Goal: Navigation & Orientation: Find specific page/section

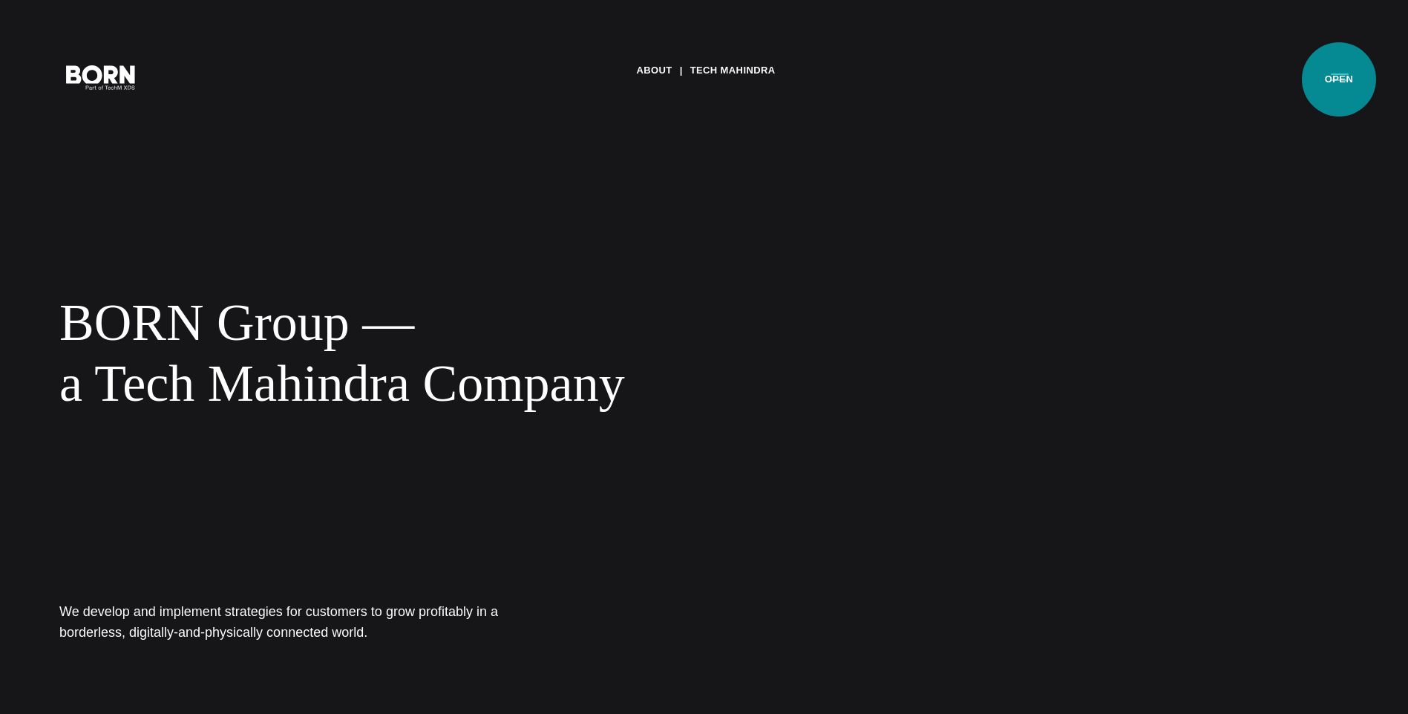
click at [1338, 78] on button "Primary Menu" at bounding box center [1340, 76] width 36 height 31
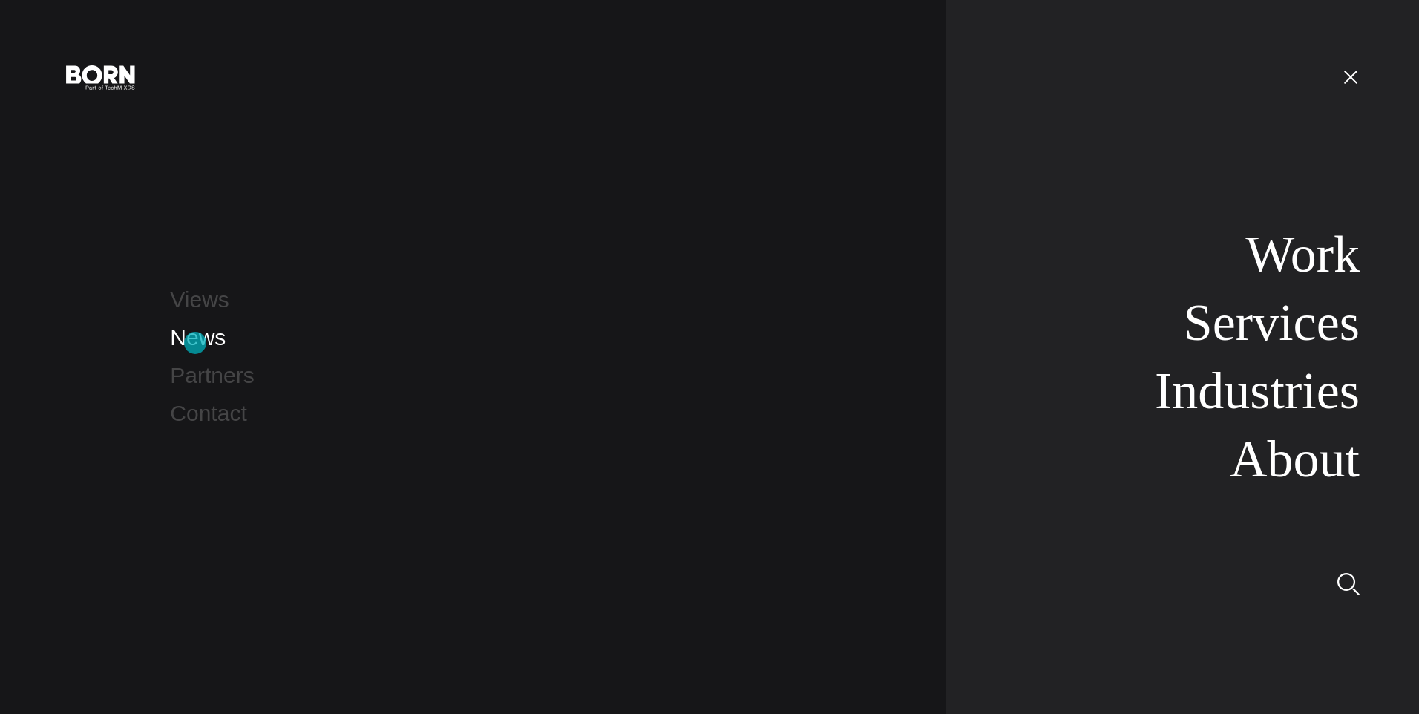
click at [195, 343] on link "News" at bounding box center [198, 337] width 56 height 24
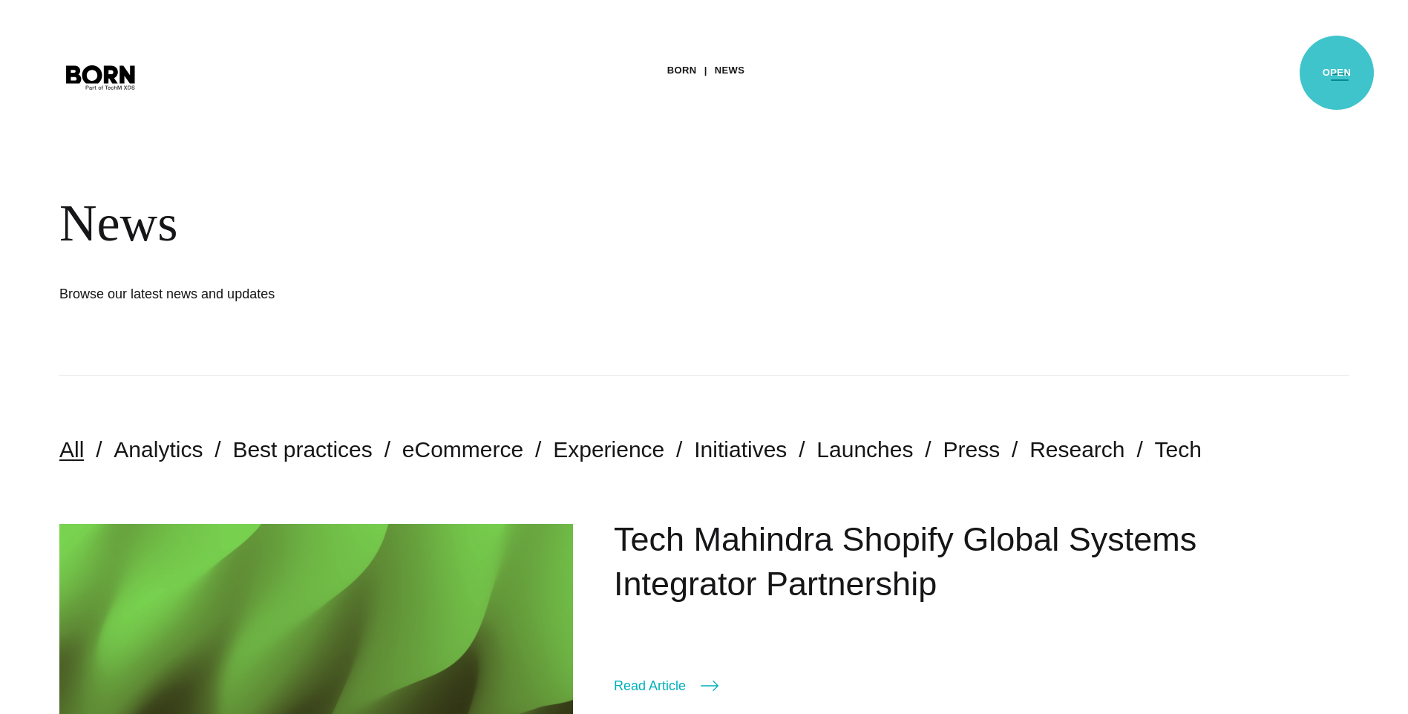
click at [1337, 73] on button "Primary Menu" at bounding box center [1340, 76] width 36 height 31
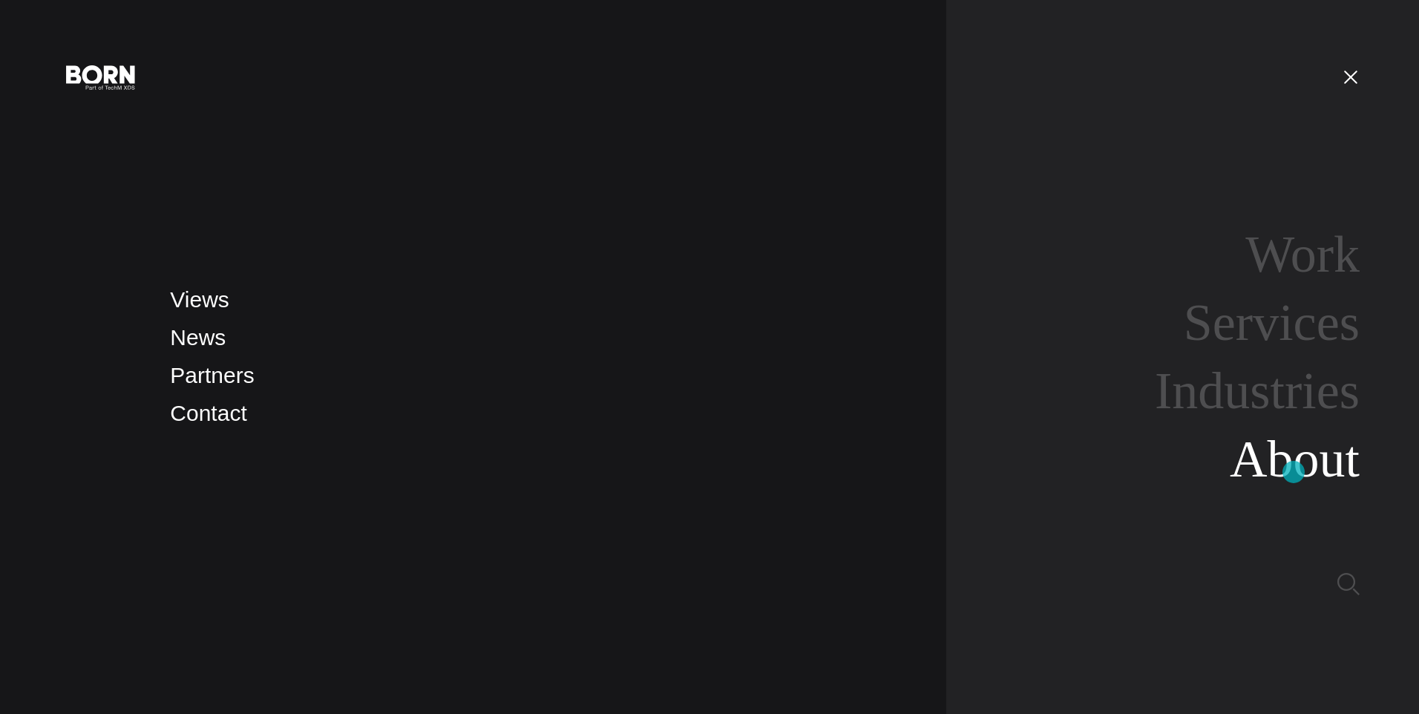
click at [1294, 472] on link "About" at bounding box center [1295, 459] width 130 height 57
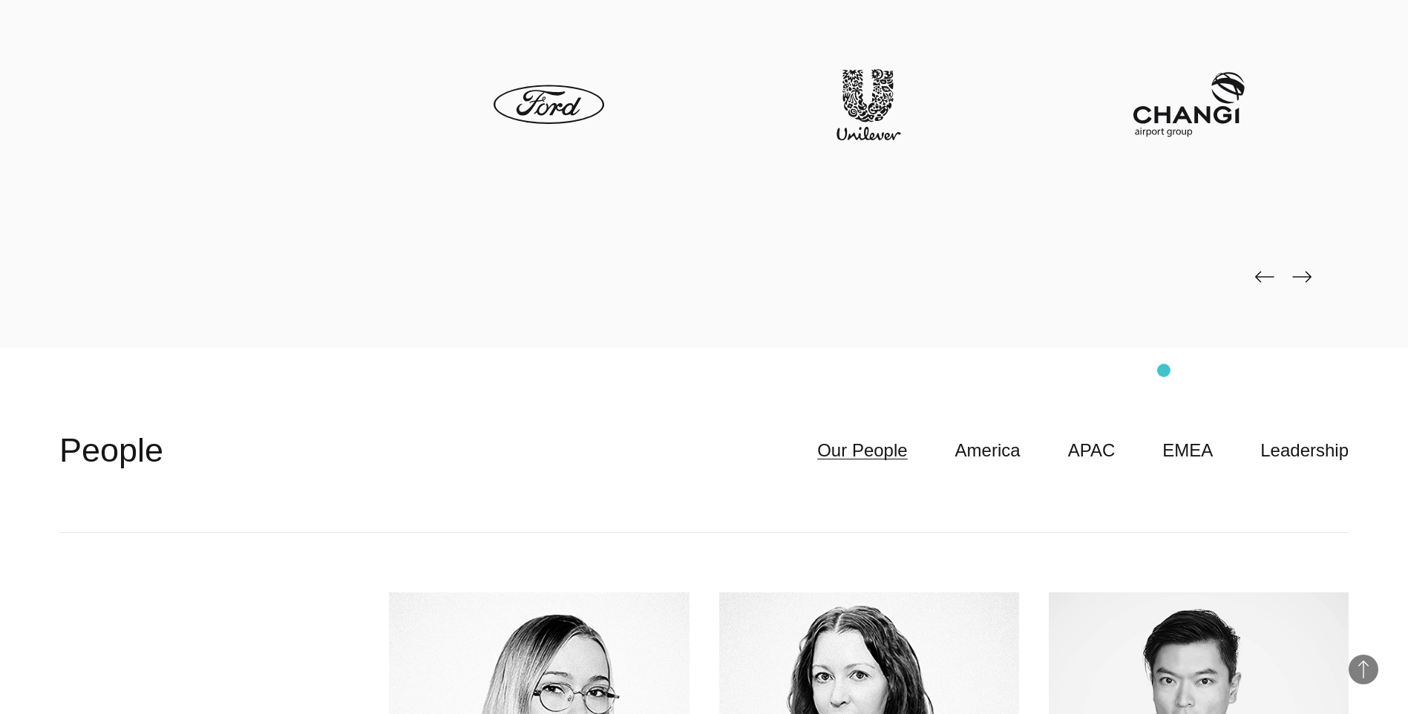
scroll to position [4158, 0]
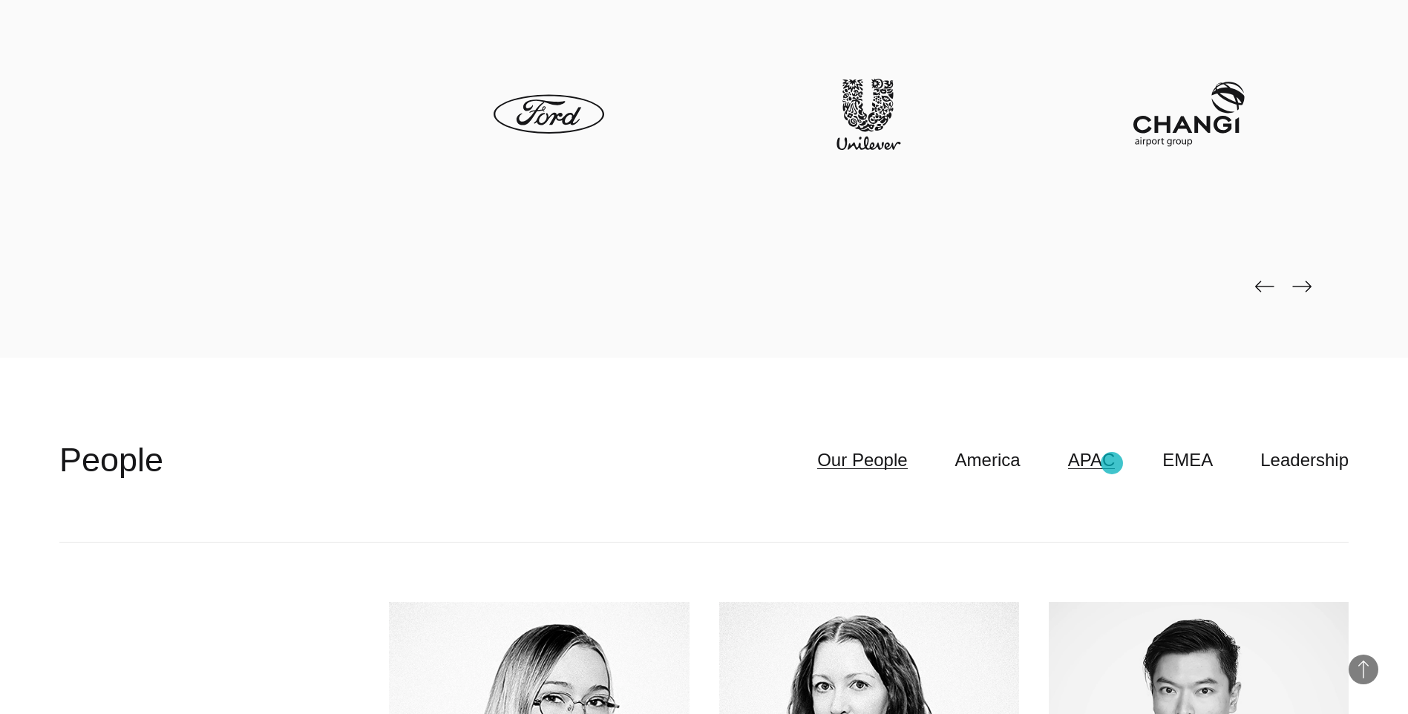
click at [1112, 463] on link "APAC" at bounding box center [1092, 460] width 48 height 28
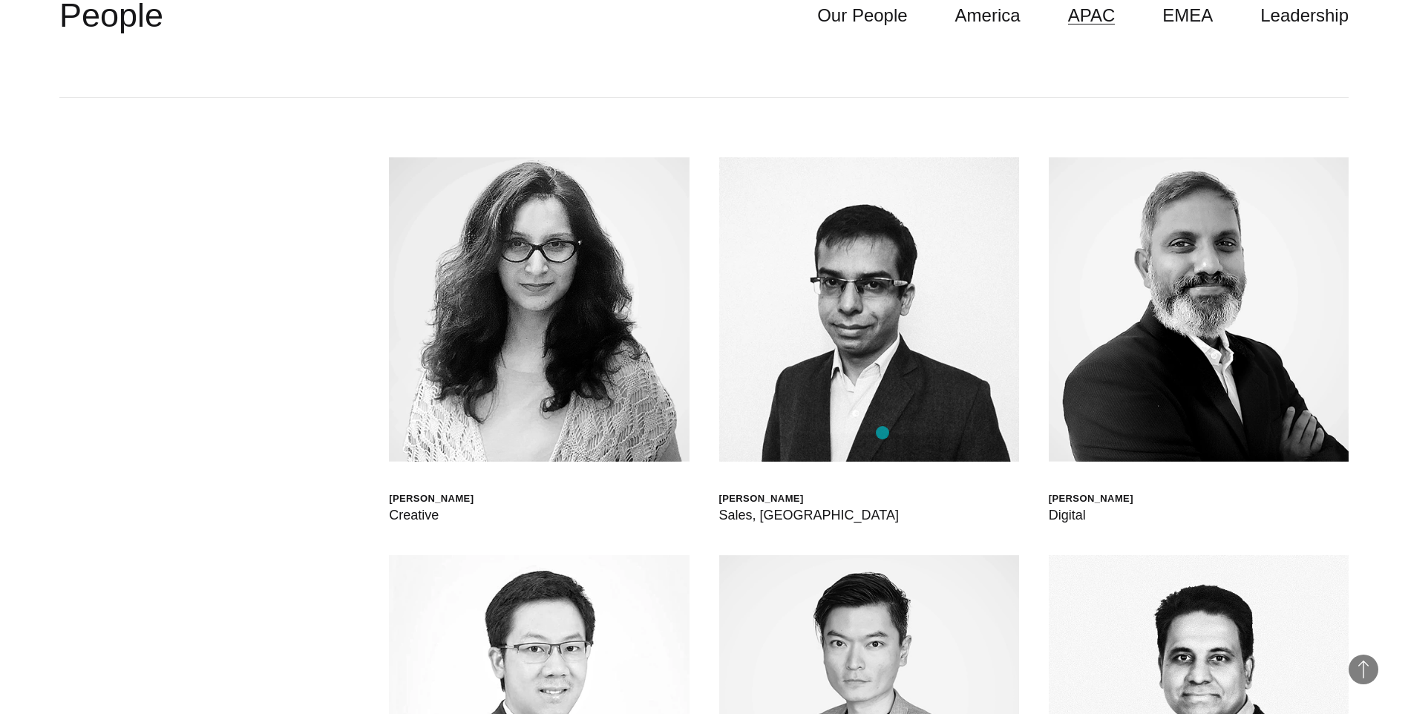
scroll to position [4380, 0]
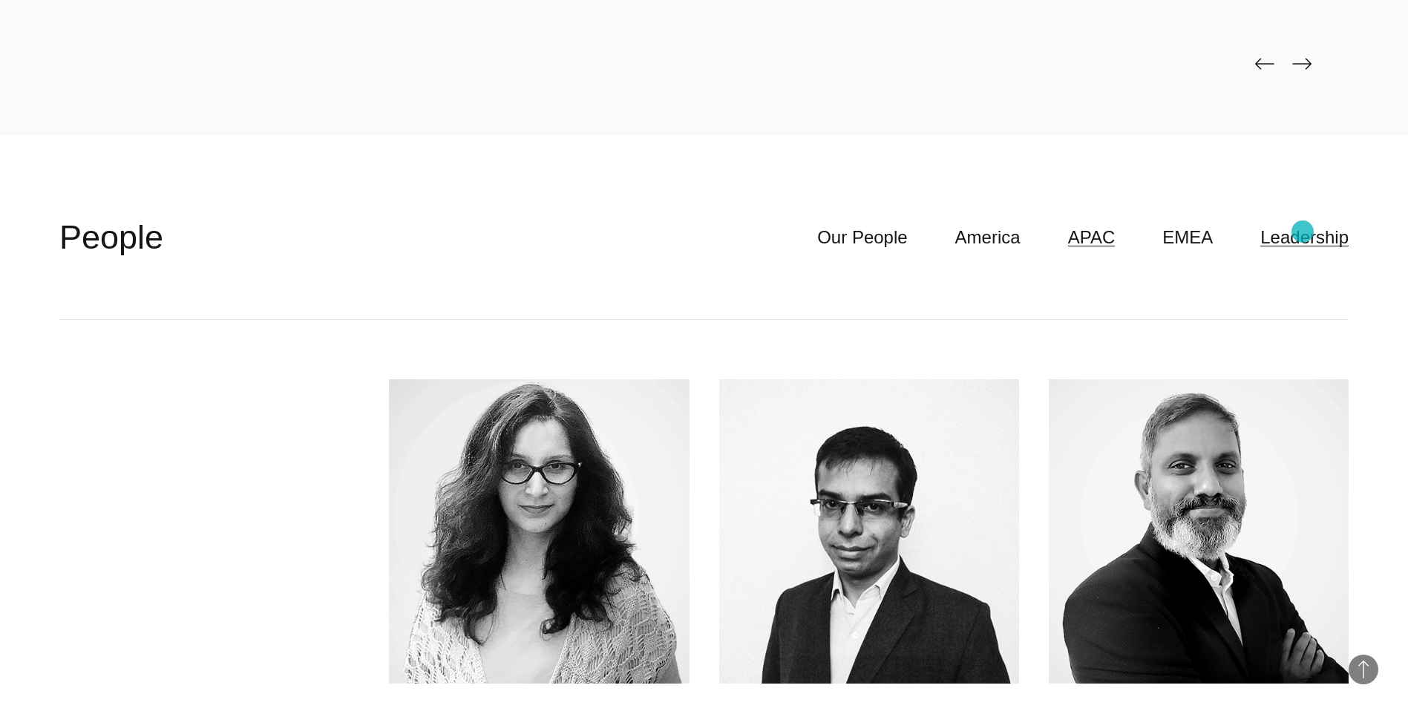
click at [1303, 232] on link "Leadership" at bounding box center [1305, 237] width 88 height 28
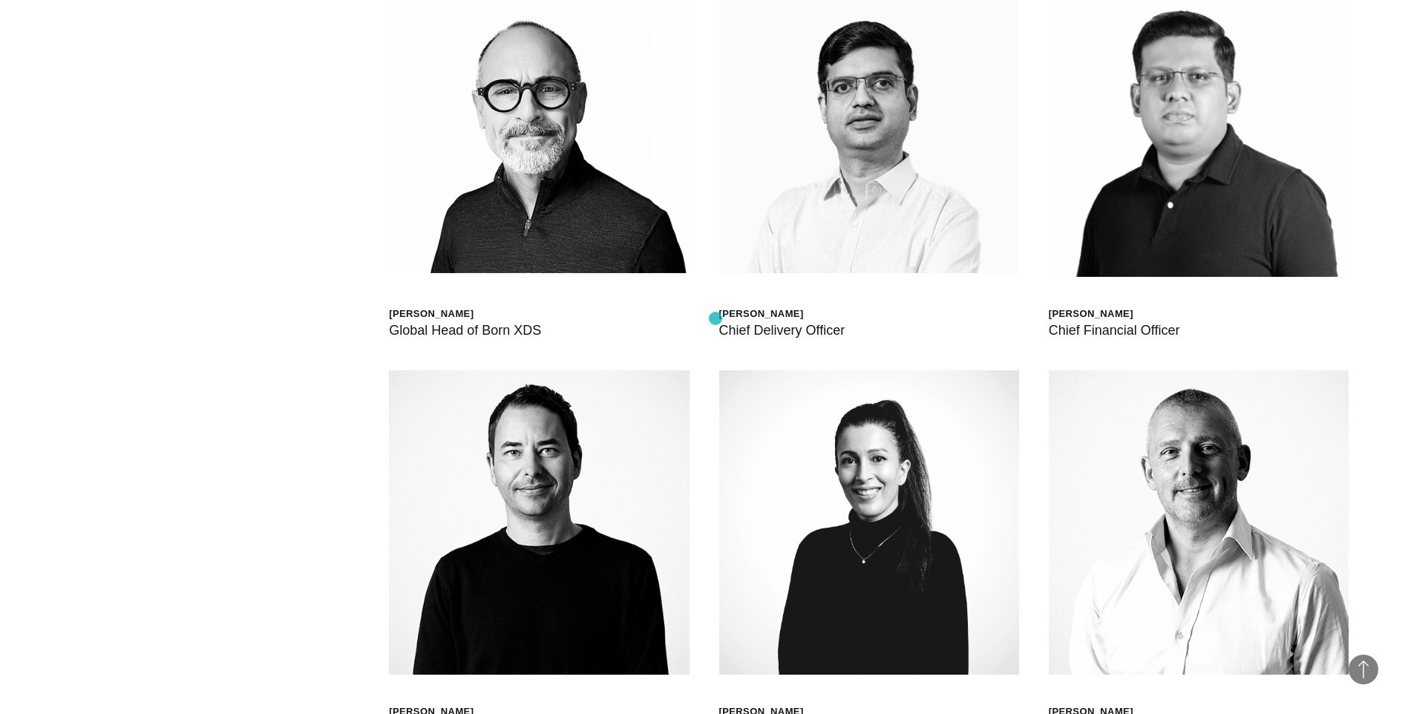
scroll to position [4454, 0]
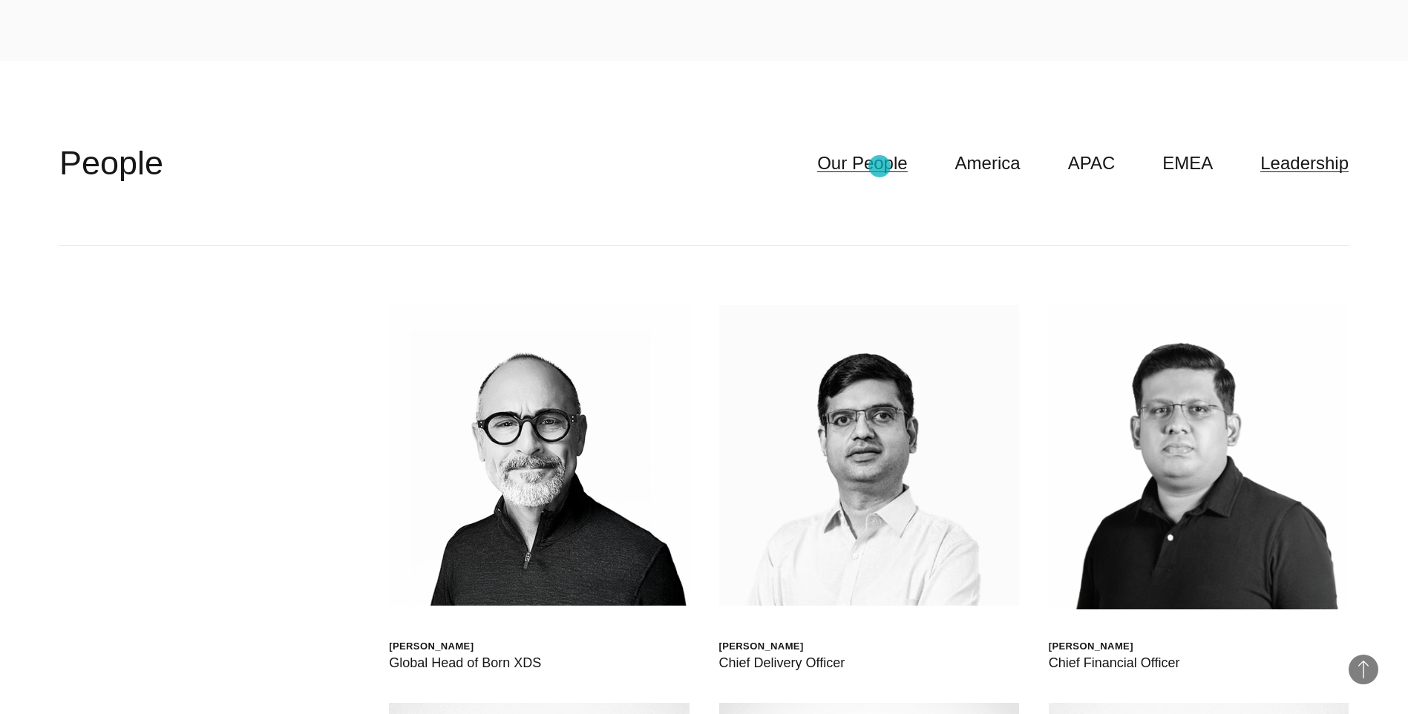
click at [880, 166] on link "Our People" at bounding box center [862, 163] width 90 height 28
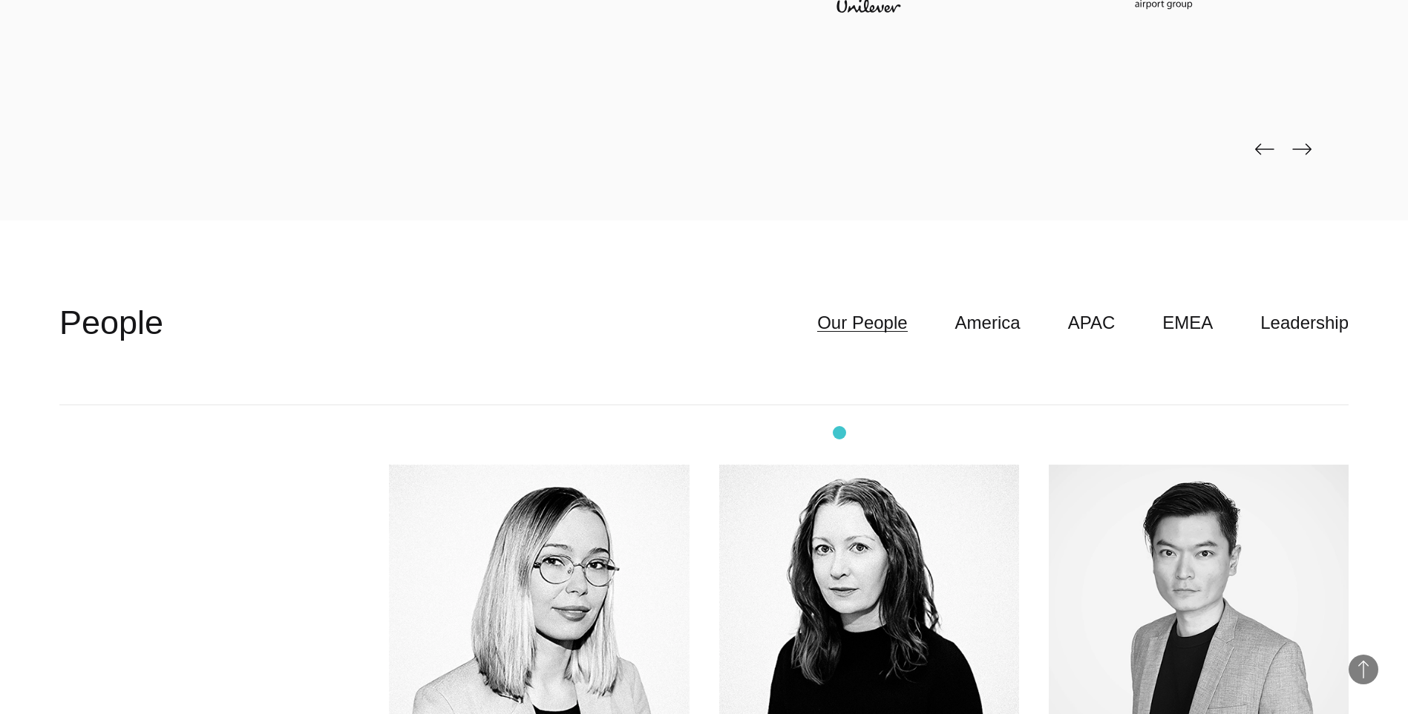
scroll to position [4258, 0]
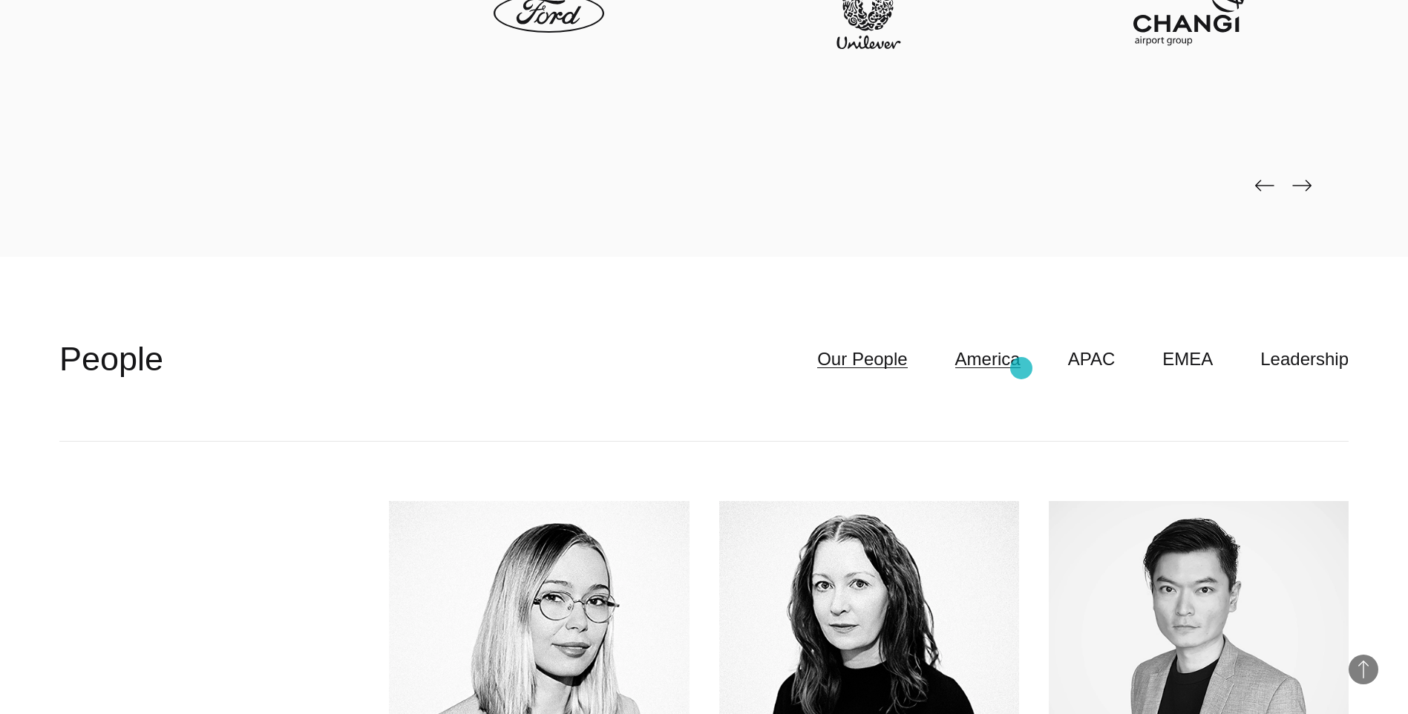
click at [1021, 367] on link "America" at bounding box center [987, 359] width 65 height 28
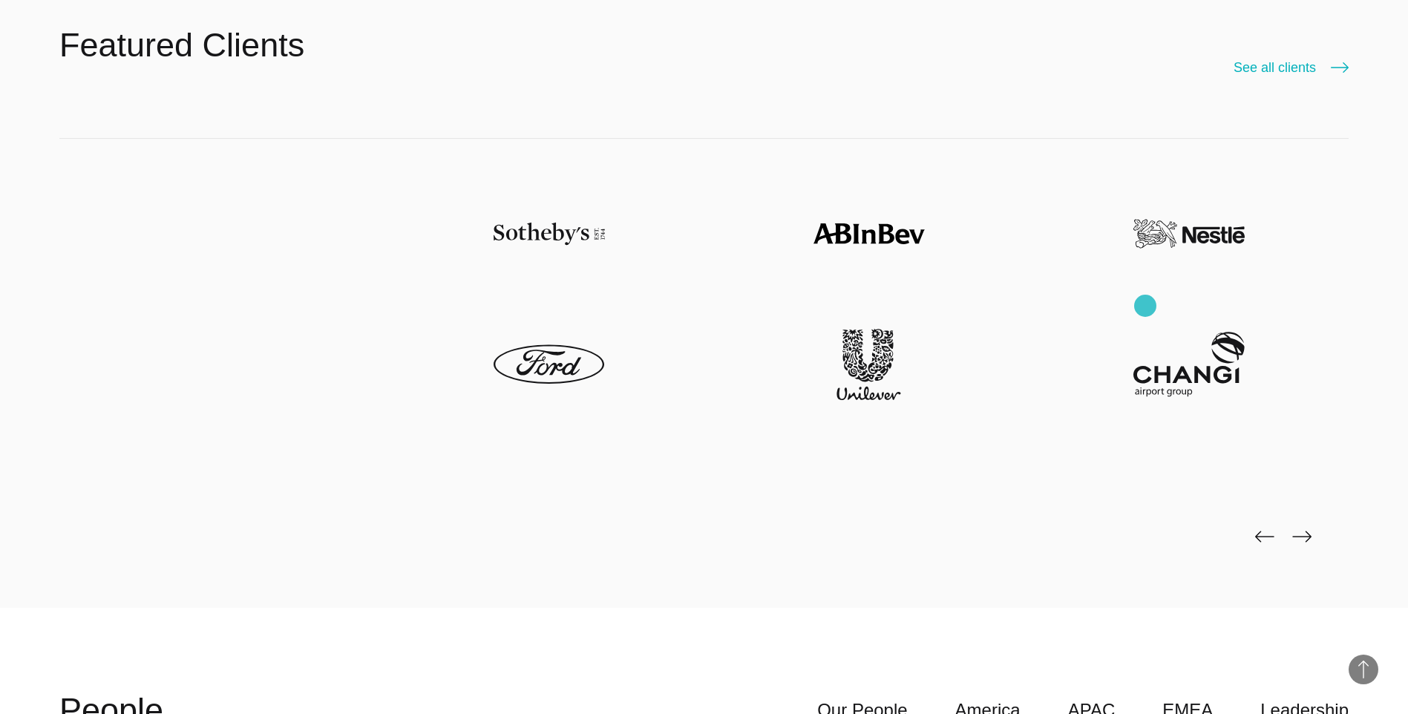
scroll to position [4036, 0]
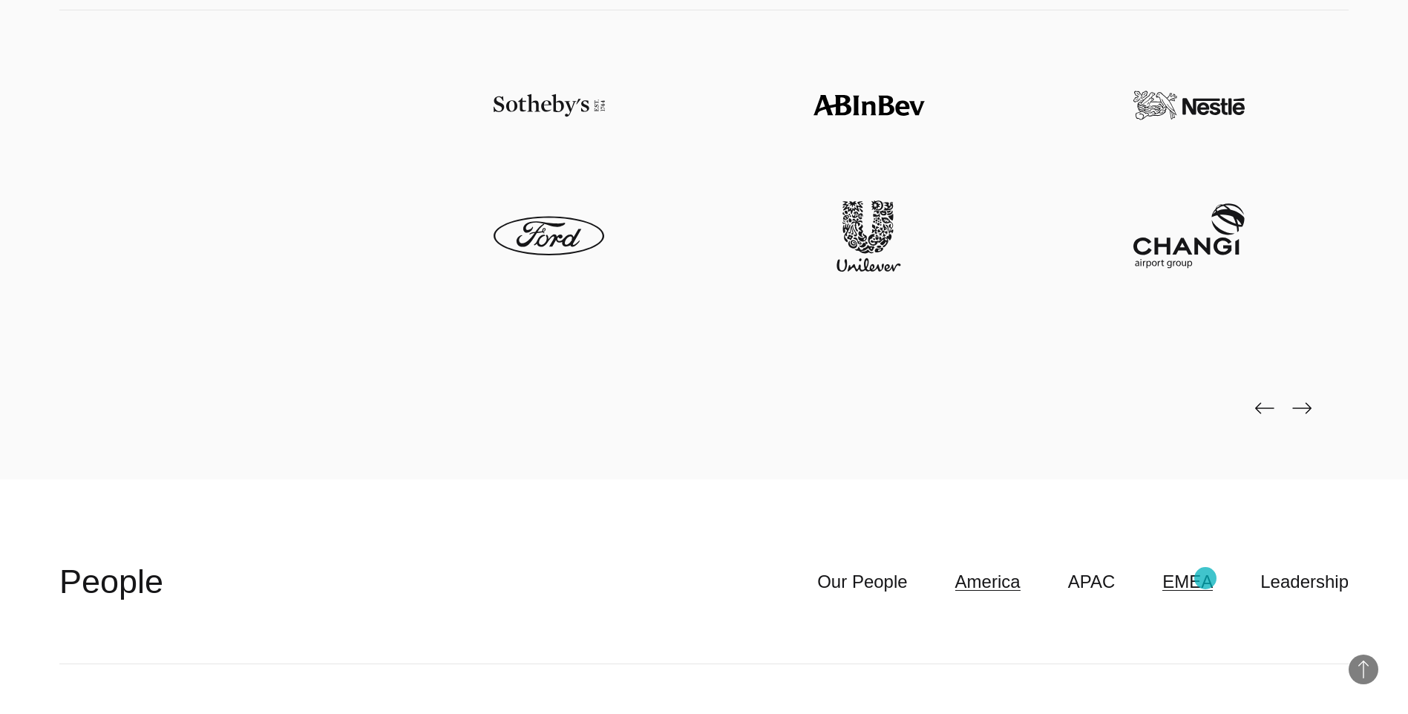
click at [1206, 578] on link "EMEA" at bounding box center [1188, 582] width 50 height 28
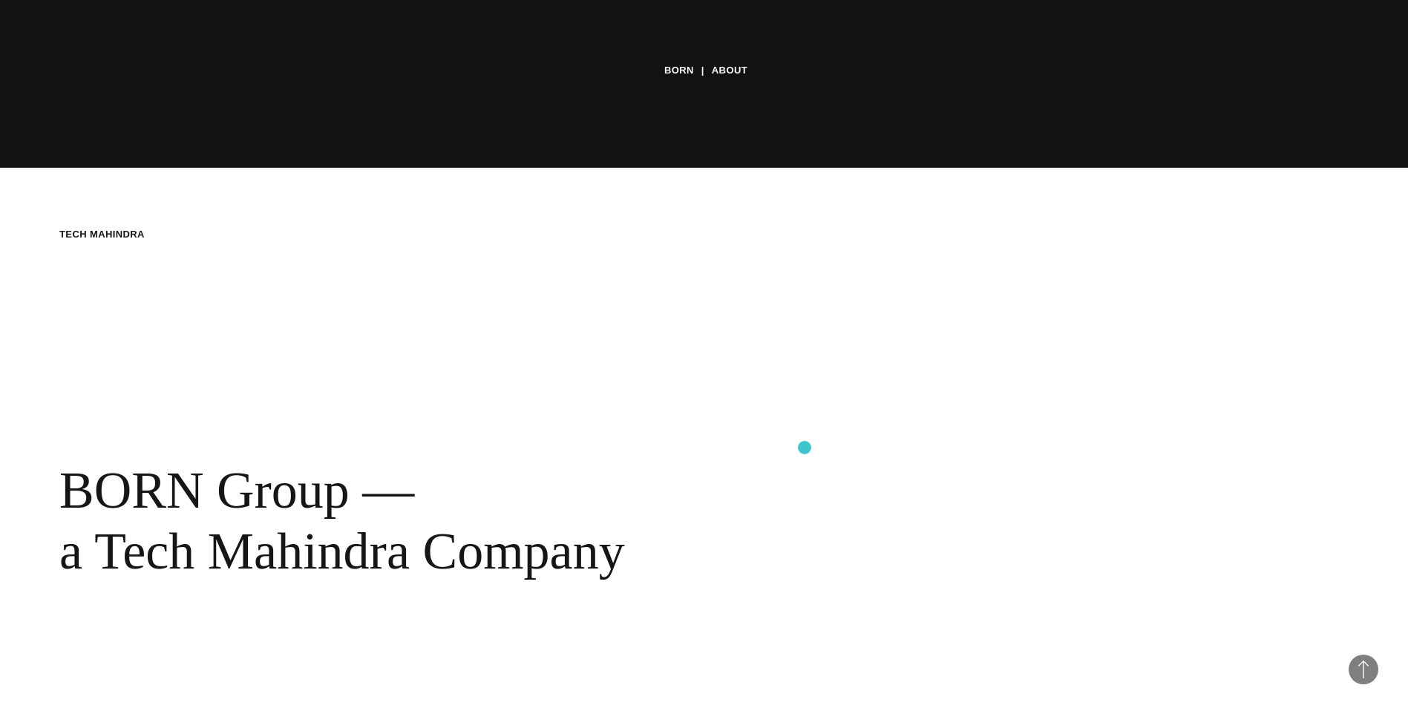
scroll to position [0, 0]
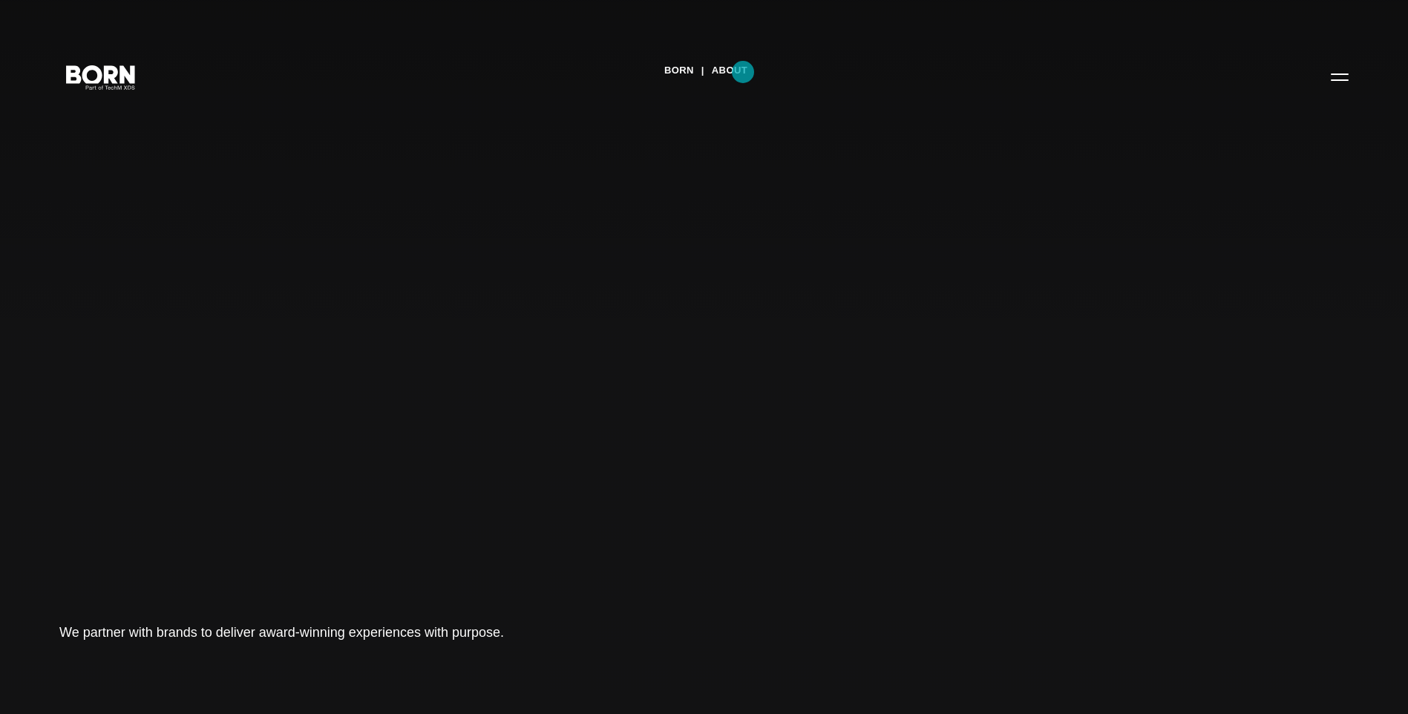
click at [743, 72] on link "About" at bounding box center [730, 70] width 36 height 22
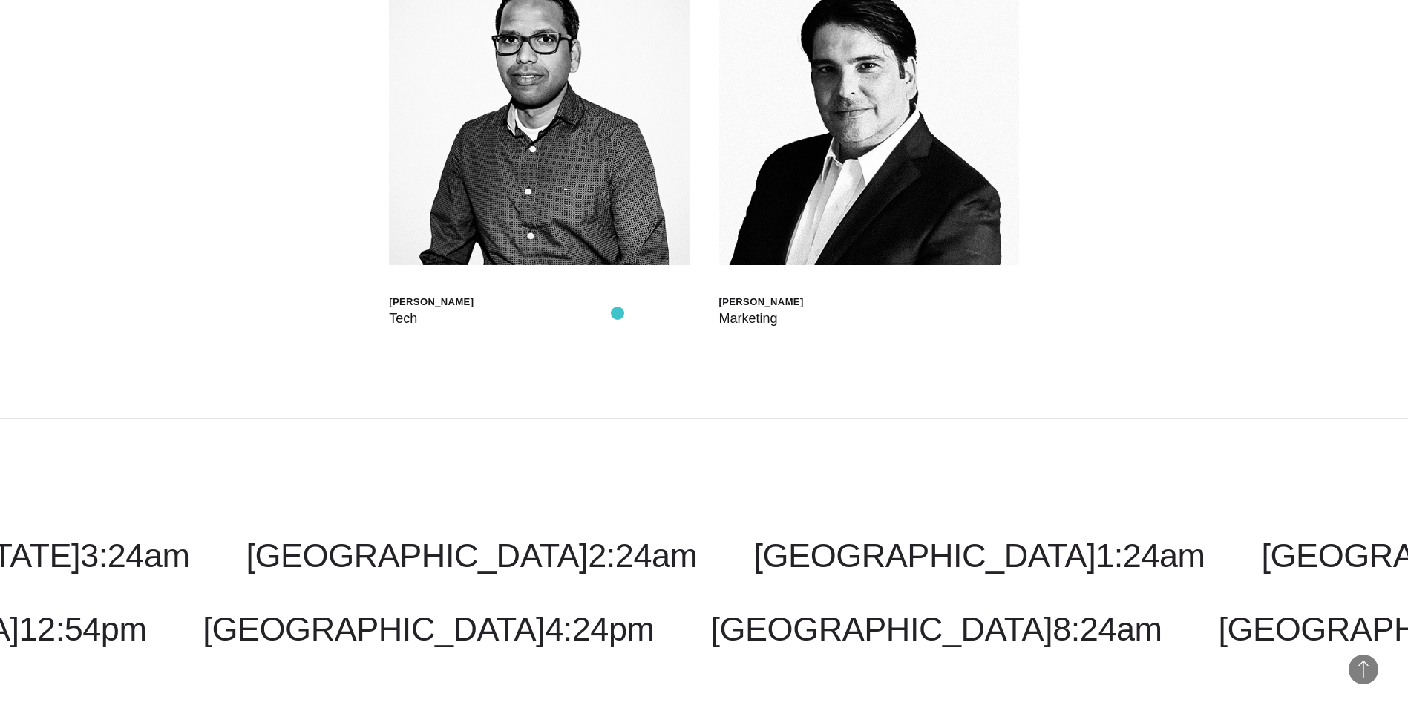
scroll to position [5743, 0]
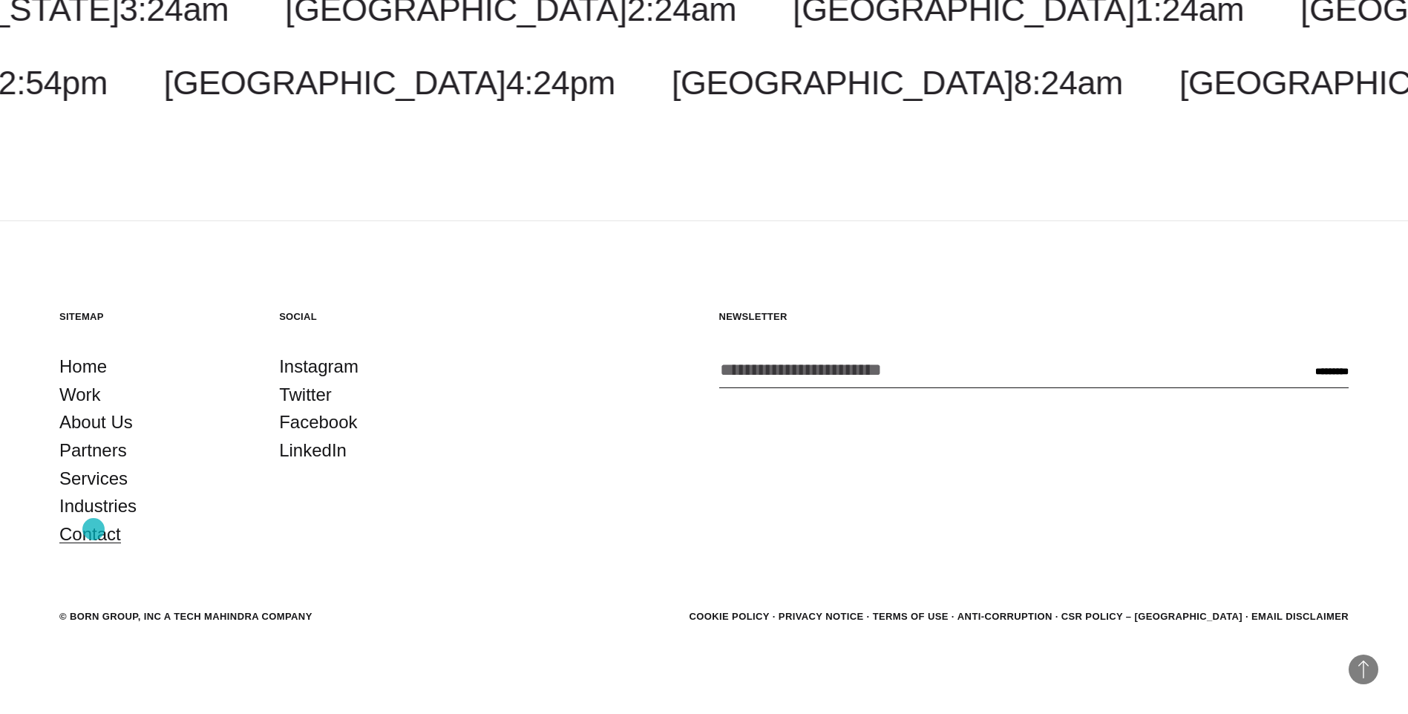
click at [94, 529] on link "Contact" at bounding box center [90, 534] width 62 height 28
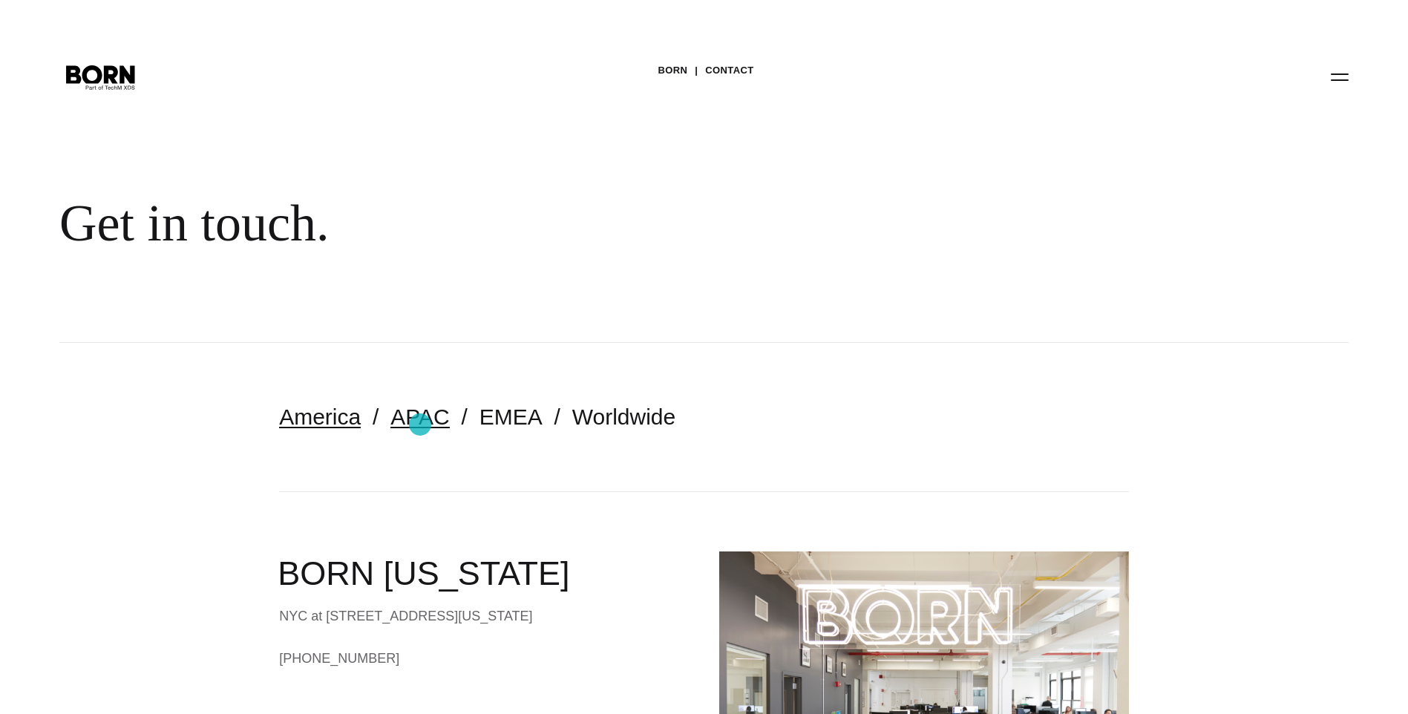
click at [420, 425] on link "APAC" at bounding box center [420, 417] width 59 height 24
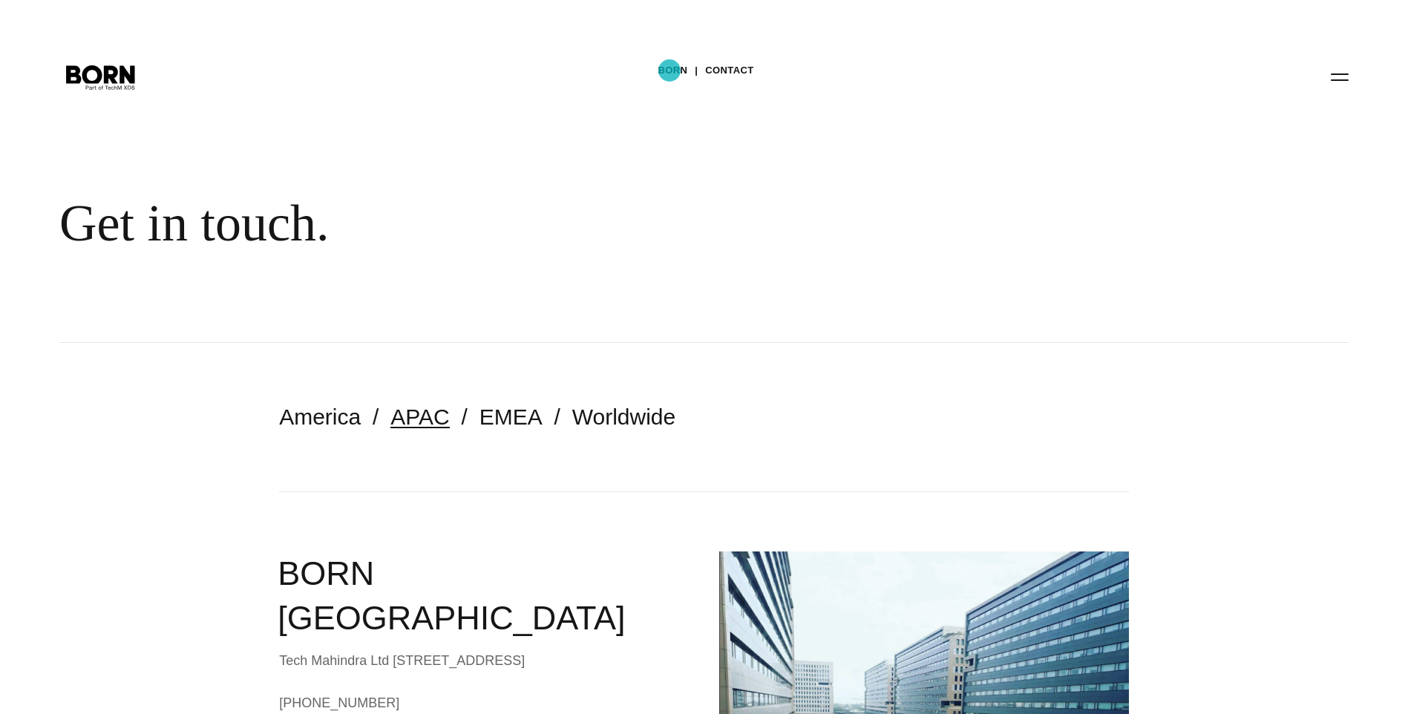
click at [670, 71] on link "BORN" at bounding box center [673, 70] width 30 height 22
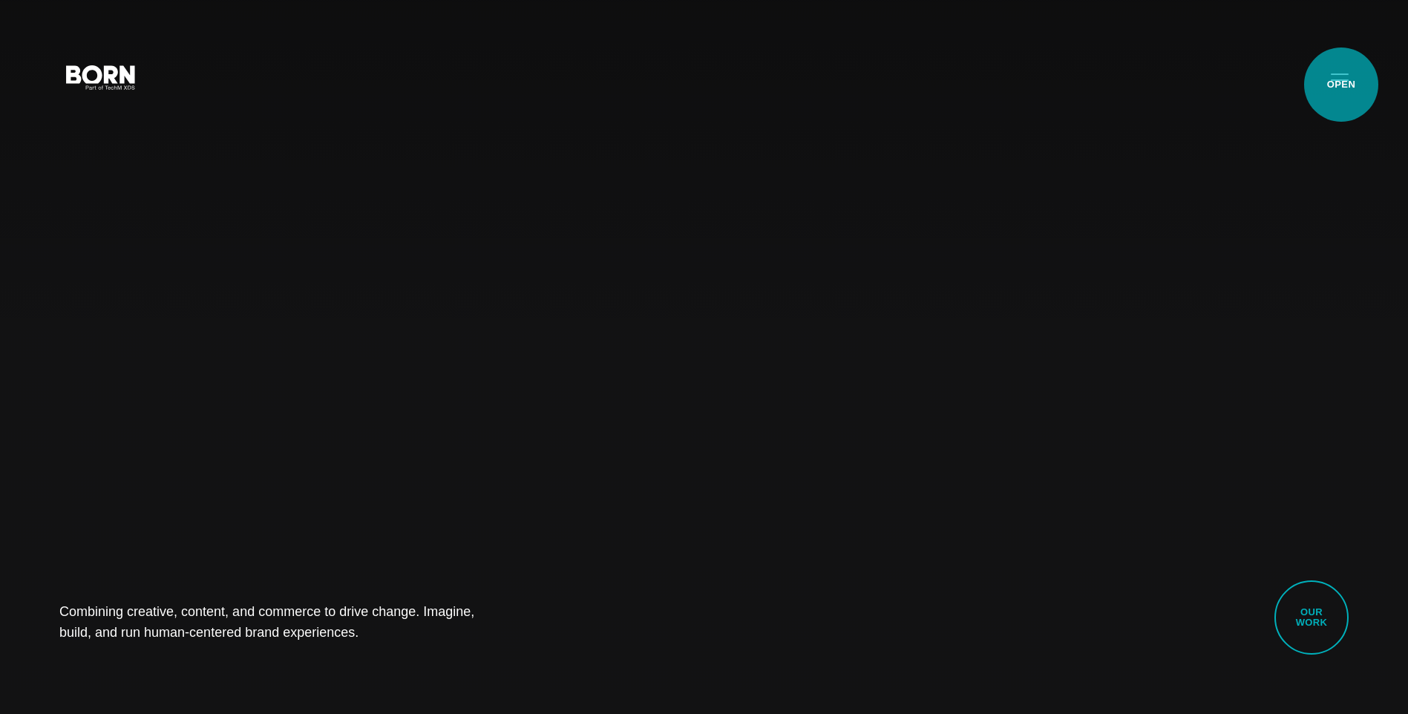
click at [1342, 85] on button "Primary Menu" at bounding box center [1340, 76] width 36 height 31
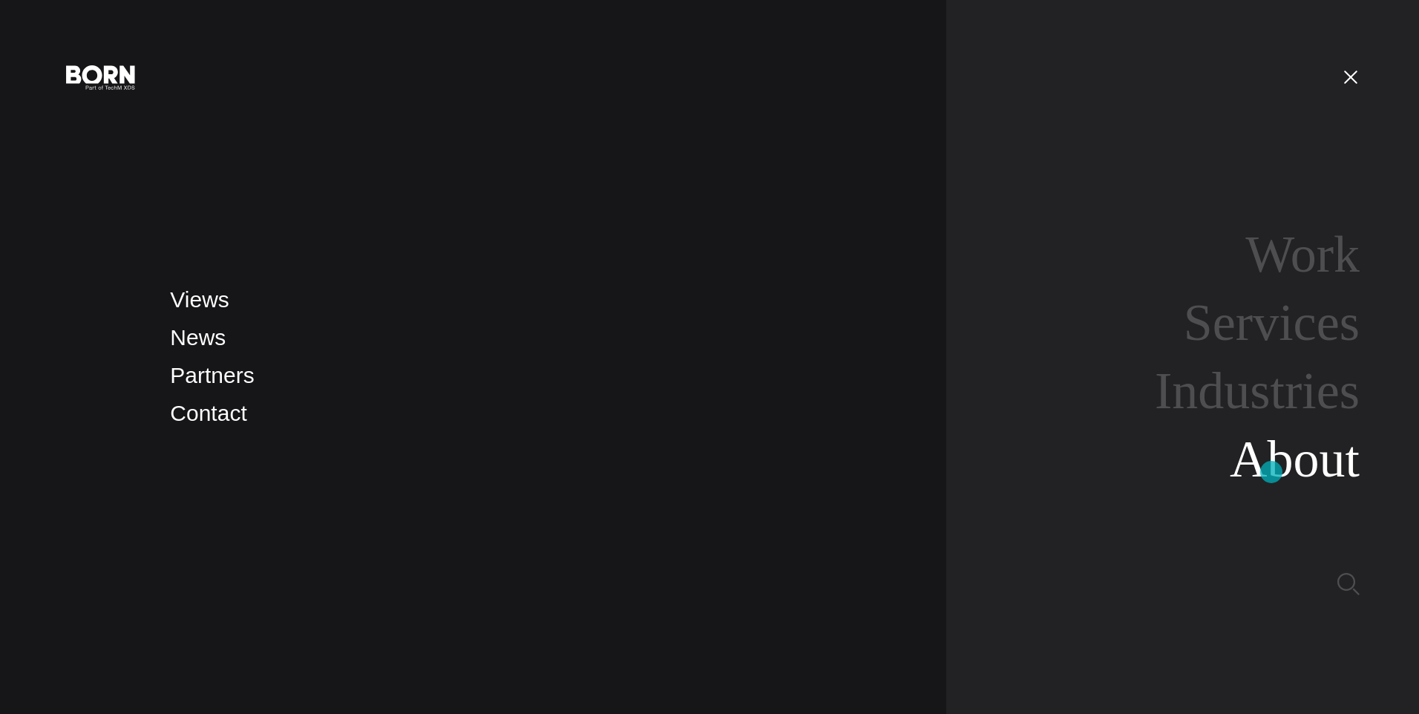
click at [1272, 472] on link "About" at bounding box center [1295, 459] width 130 height 57
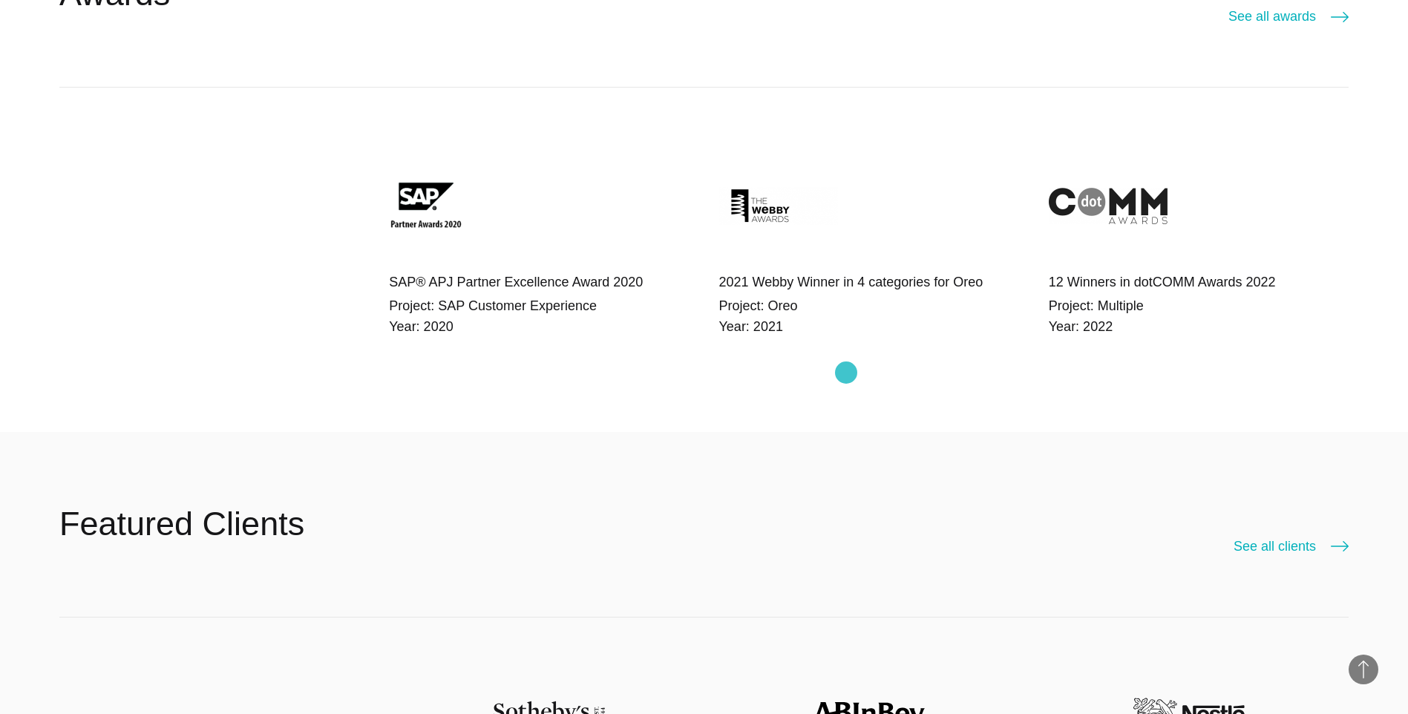
scroll to position [3415, 0]
